Goal: Task Accomplishment & Management: Manage account settings

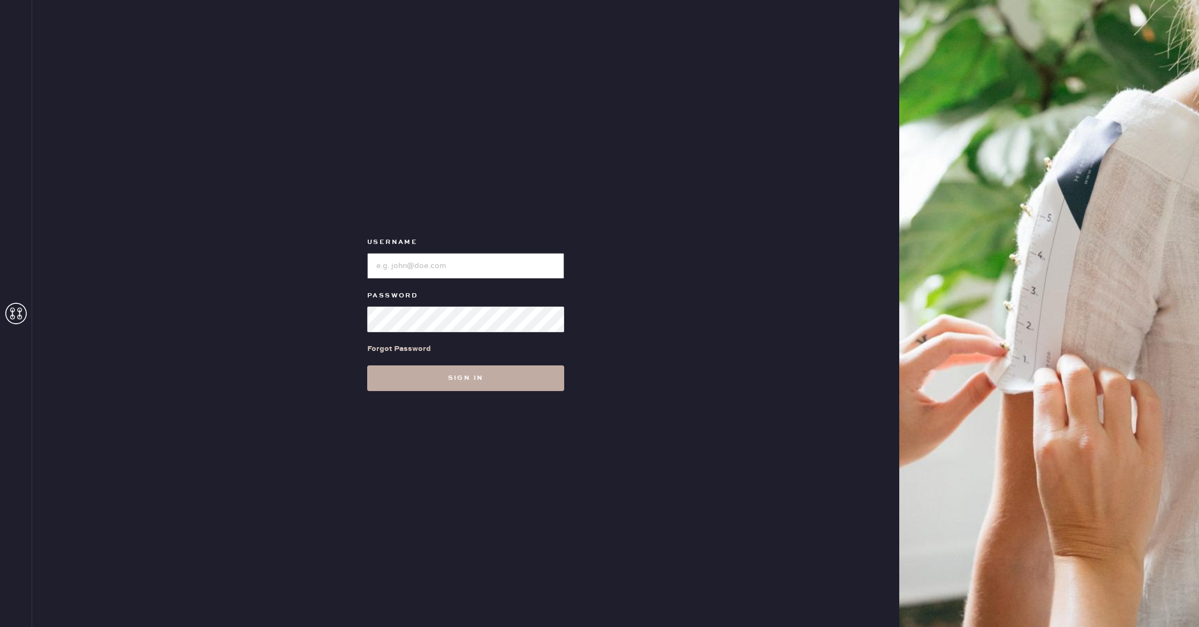
type input "reformationboston"
click at [518, 383] on button "Sign in" at bounding box center [465, 379] width 197 height 26
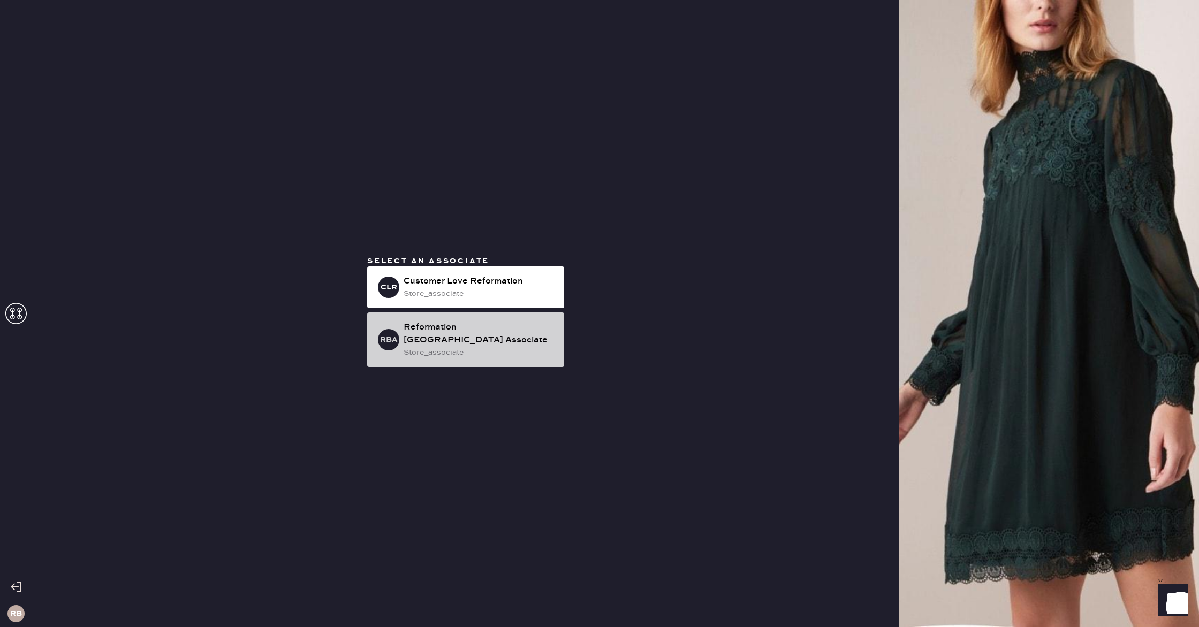
click at [504, 347] on div "store_associate" at bounding box center [480, 353] width 152 height 12
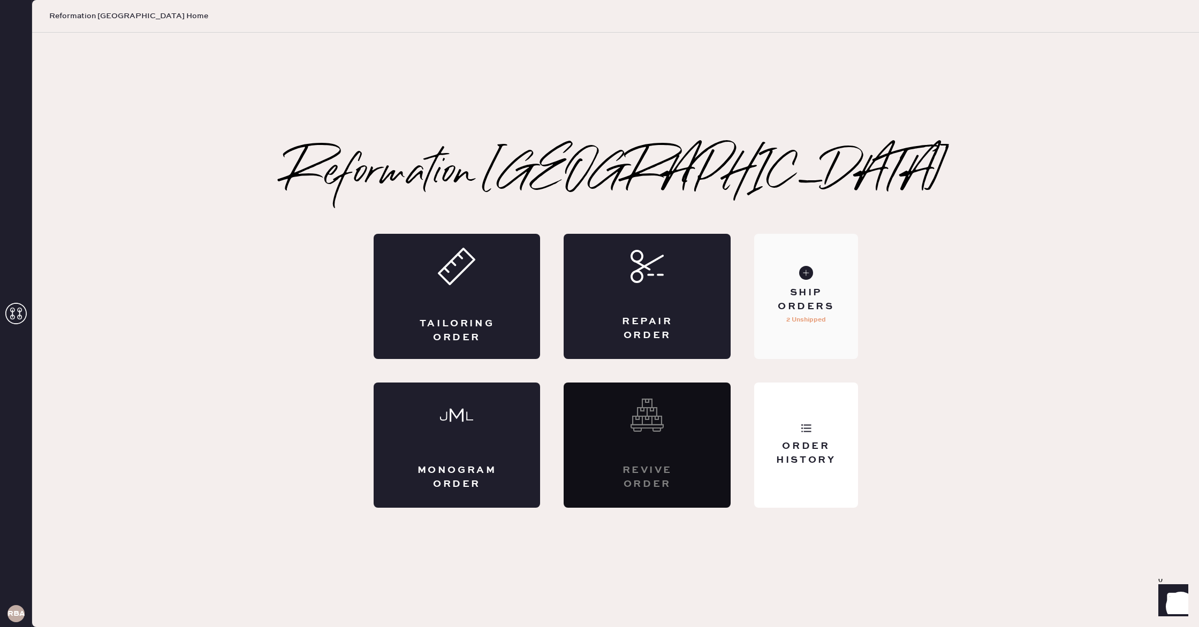
click at [801, 298] on div "Ship Orders" at bounding box center [806, 299] width 86 height 27
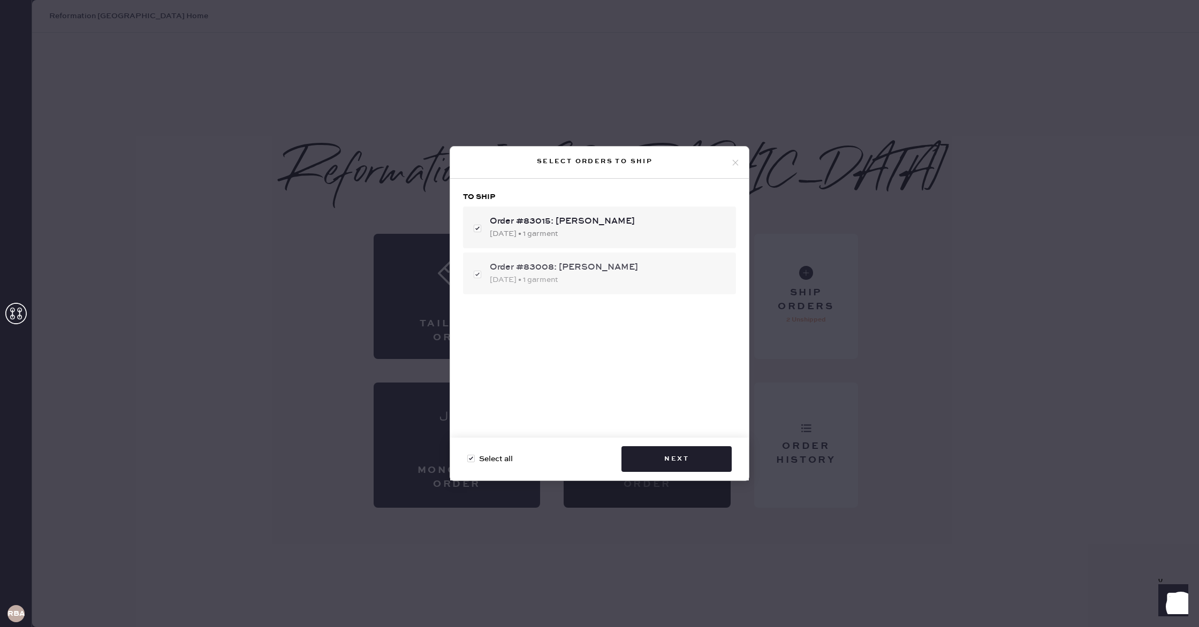
click at [618, 269] on div "Order #83008: [PERSON_NAME]" at bounding box center [609, 267] width 238 height 13
checkbox input "false"
click at [618, 269] on div "Order #83008: [PERSON_NAME]" at bounding box center [609, 267] width 238 height 13
checkbox input "true"
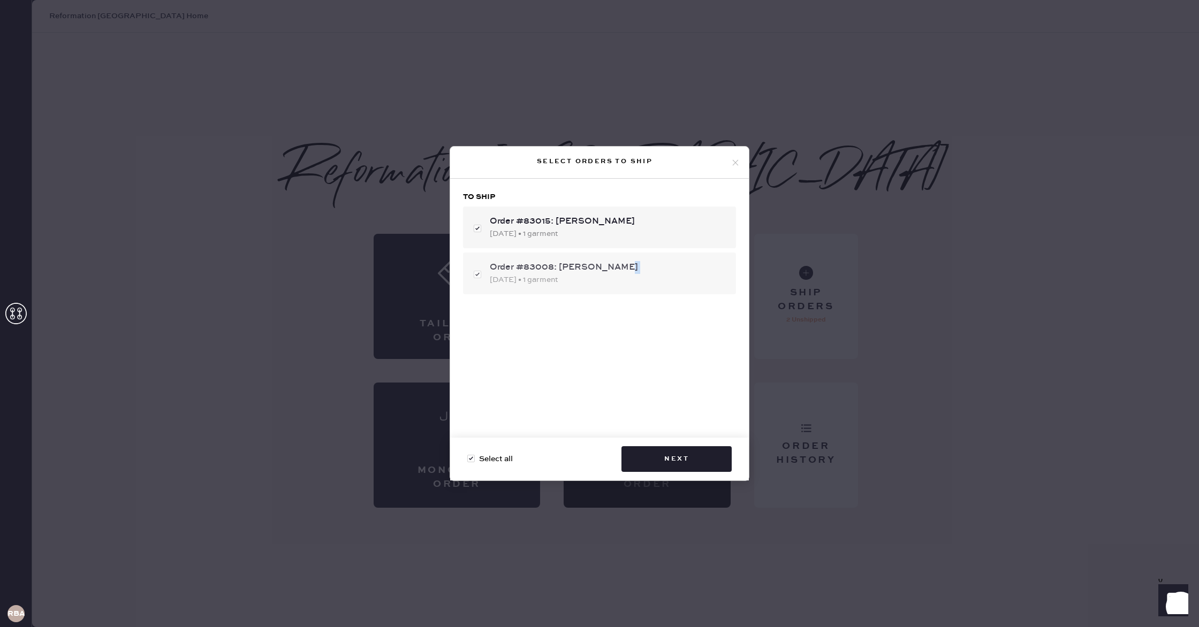
checkbox input "true"
click at [734, 152] on div "Select orders to ship" at bounding box center [599, 163] width 299 height 32
drag, startPoint x: 735, startPoint y: 162, endPoint x: 744, endPoint y: 202, distance: 41.7
click at [735, 162] on use at bounding box center [736, 163] width 6 height 6
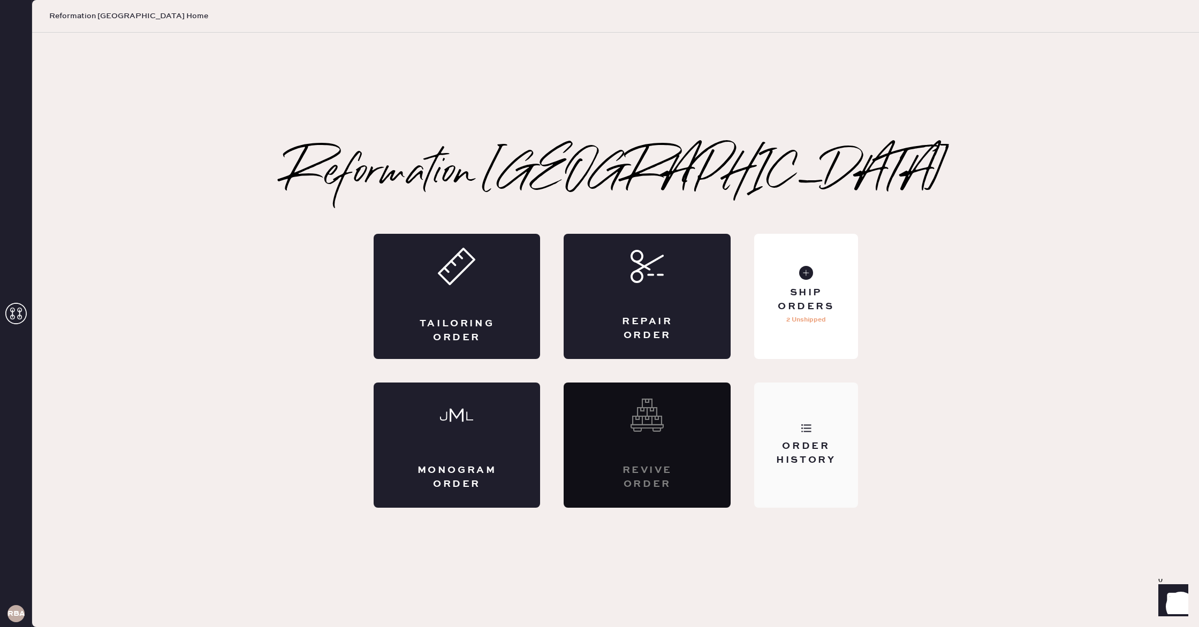
click at [830, 467] on div "Order History" at bounding box center [805, 445] width 103 height 125
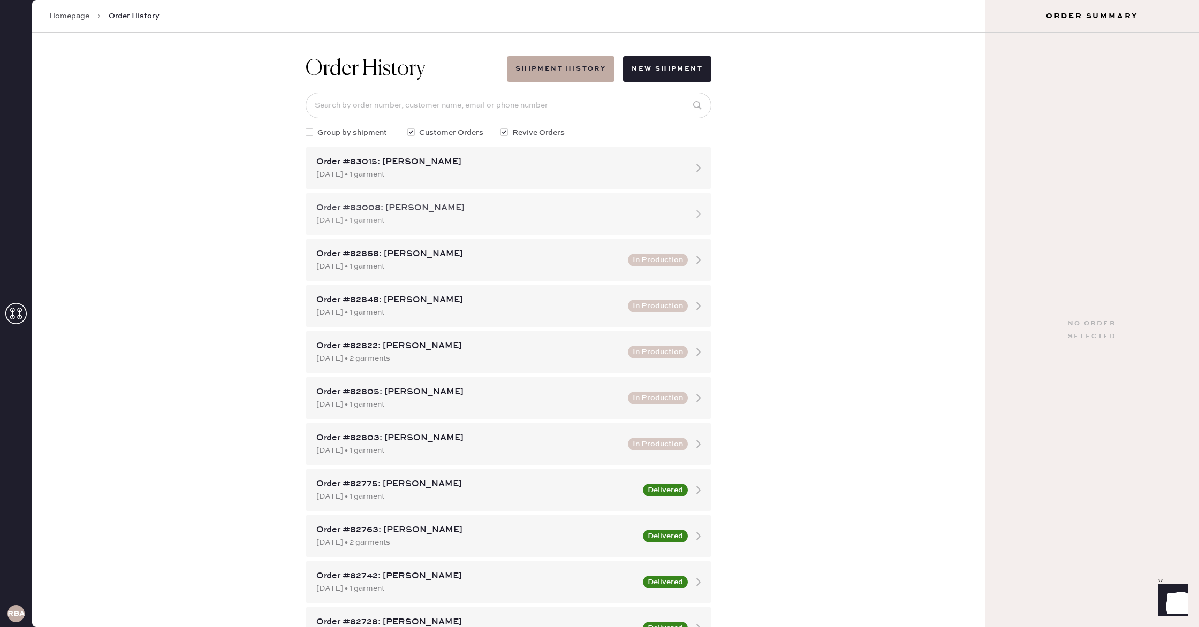
click at [550, 206] on div "Order #83008: [PERSON_NAME]" at bounding box center [498, 208] width 365 height 13
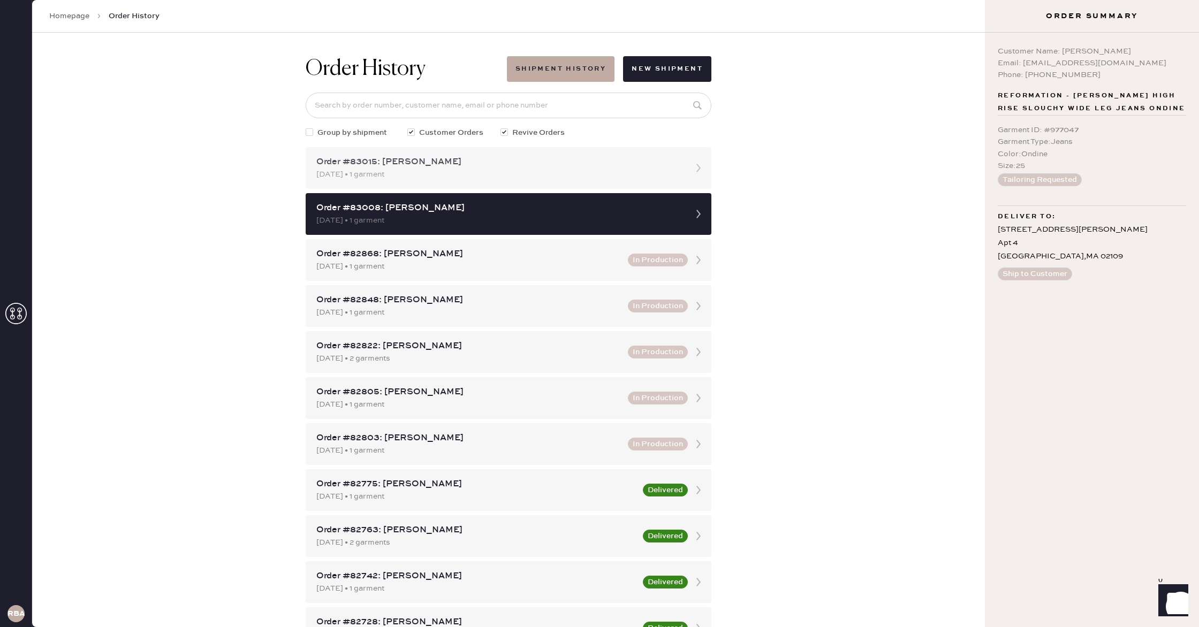
click at [561, 180] on div "[DATE] • 1 garment" at bounding box center [498, 175] width 365 height 12
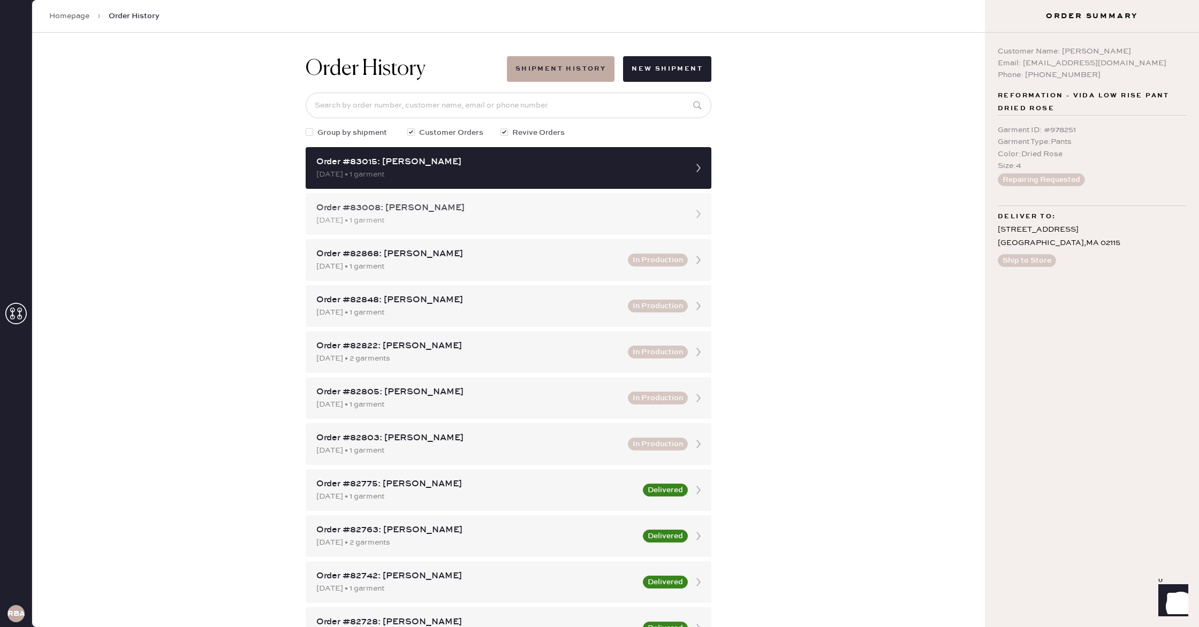
click at [564, 204] on div "Order #83008: [PERSON_NAME]" at bounding box center [498, 208] width 365 height 13
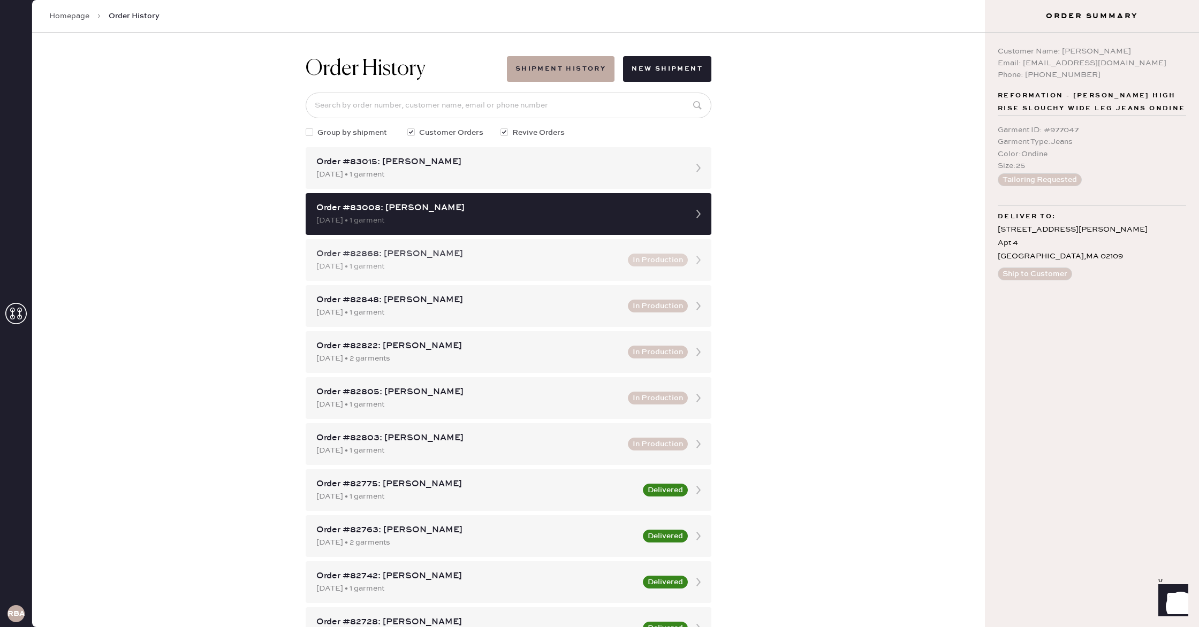
click at [567, 241] on div "Order #82868: [PERSON_NAME] [DATE] • 1 garment In Production" at bounding box center [509, 260] width 406 height 42
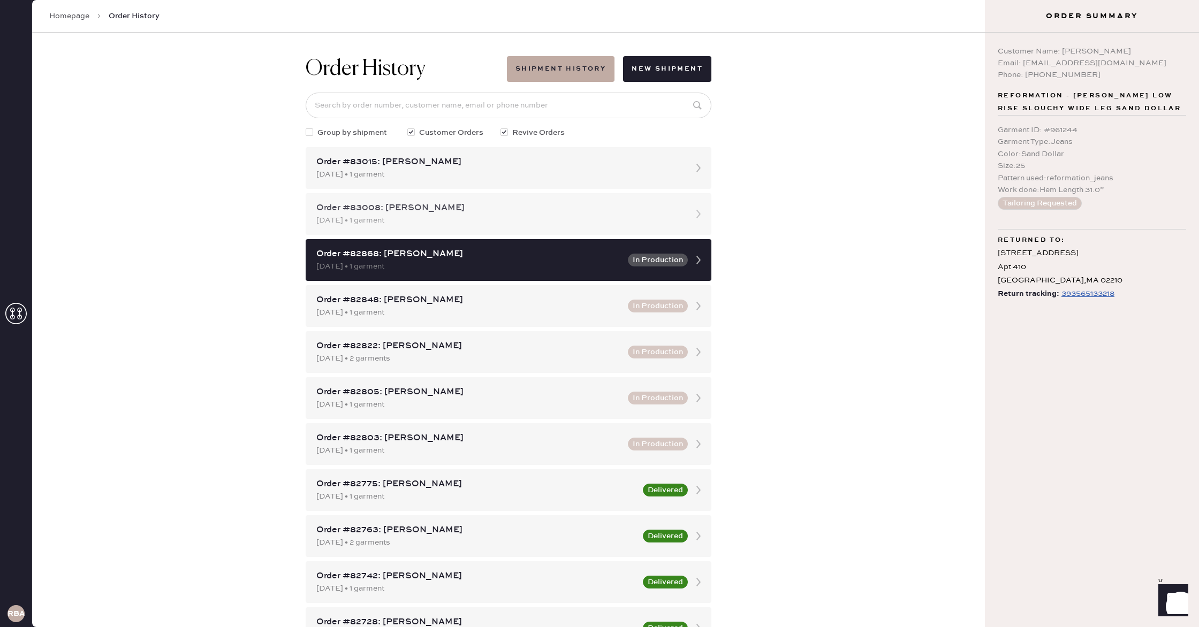
click at [575, 225] on div "[DATE] • 1 garment" at bounding box center [498, 221] width 365 height 12
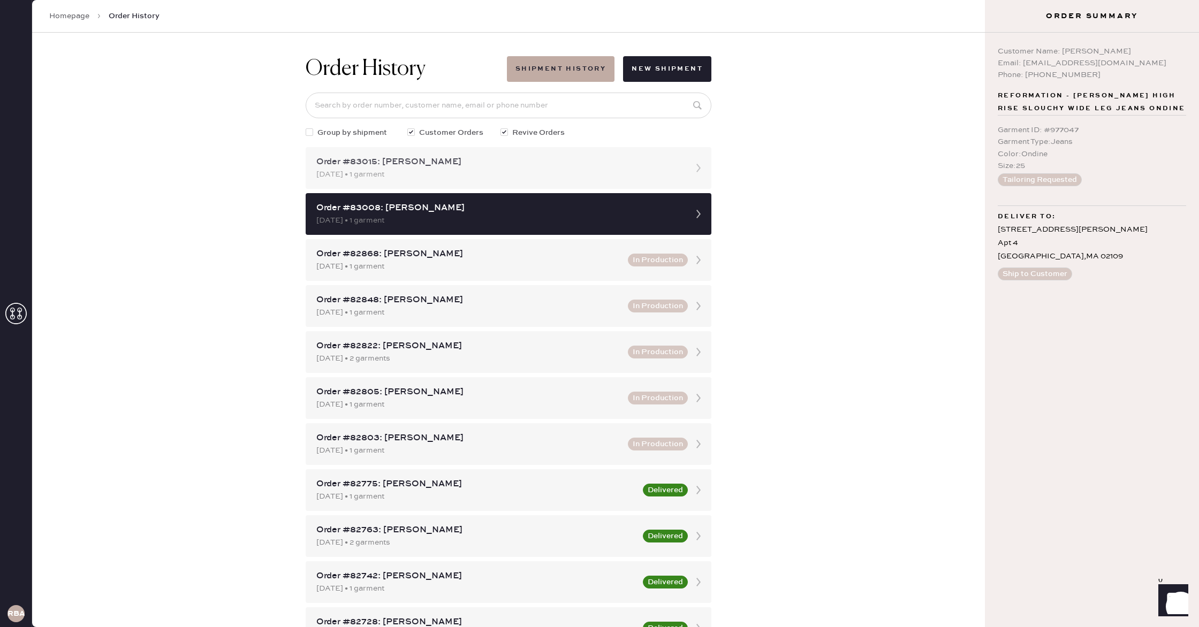
click at [586, 179] on div "[DATE] • 1 garment" at bounding box center [498, 175] width 365 height 12
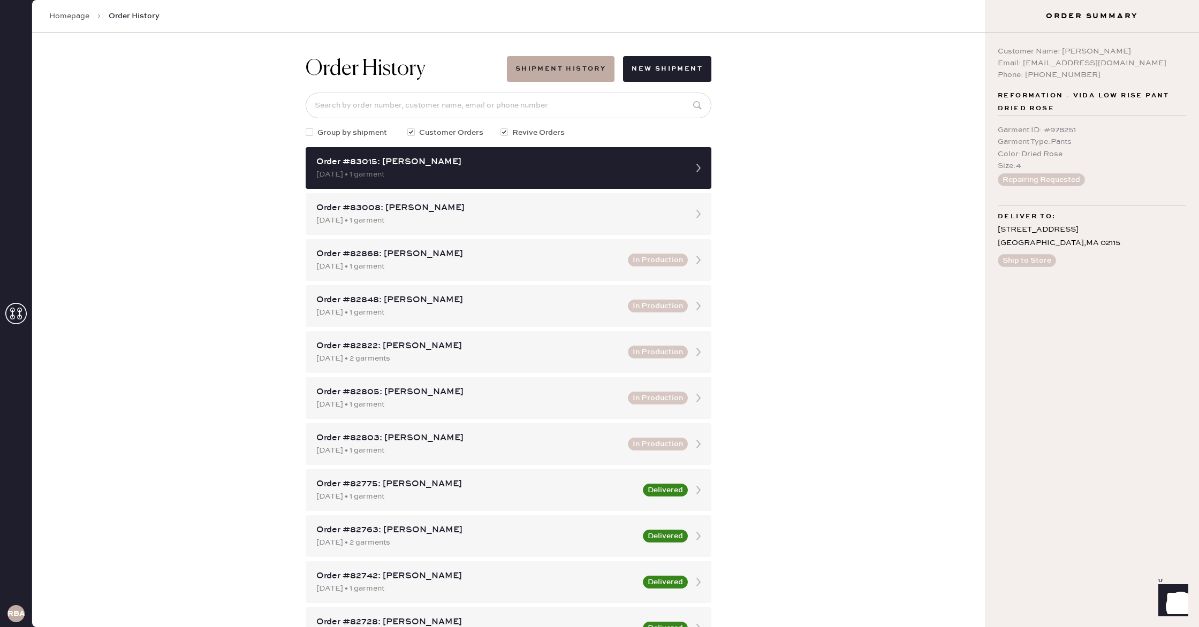
click at [856, 195] on div "Order History Shipment History New Shipment Group by shipment Customer Orders R…" at bounding box center [508, 330] width 953 height 595
drag, startPoint x: 856, startPoint y: 195, endPoint x: 845, endPoint y: 187, distance: 14.1
click at [856, 193] on div "Order History Shipment History New Shipment Group by shipment Customer Orders R…" at bounding box center [508, 330] width 953 height 595
